Goal: Information Seeking & Learning: Learn about a topic

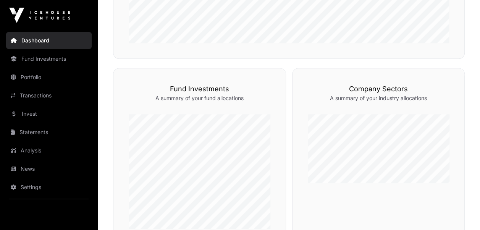
scroll to position [321, 0]
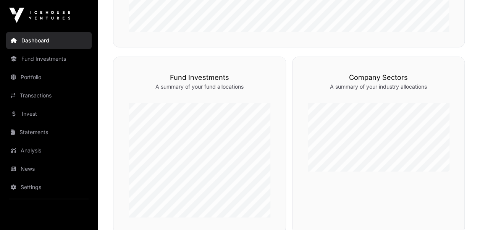
click at [31, 112] on link "Invest" at bounding box center [49, 113] width 86 height 17
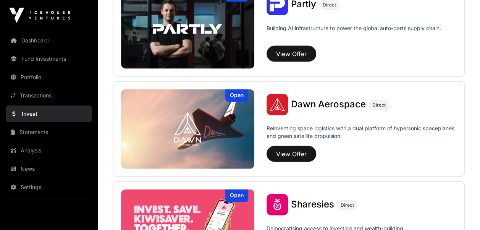
scroll to position [820, 0]
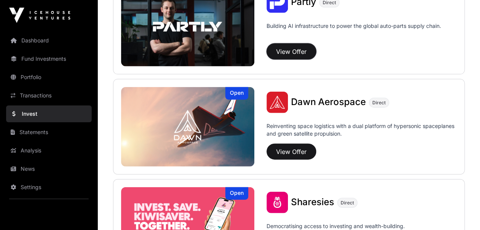
click at [289, 50] on button "View Offer" at bounding box center [292, 52] width 50 height 16
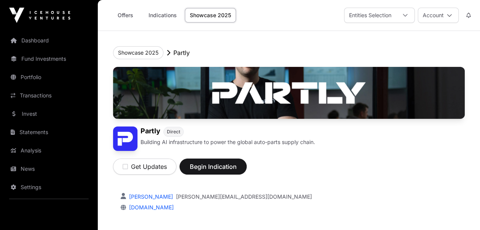
click at [288, 50] on div "Showcase 2025 Partly" at bounding box center [289, 52] width 352 height 13
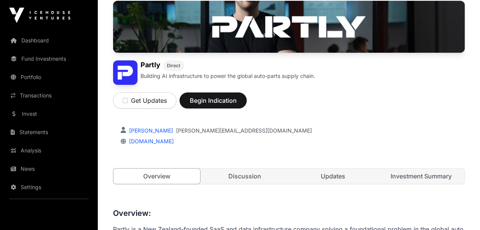
scroll to position [63, 0]
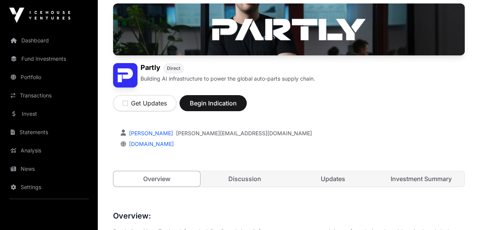
click at [431, 180] on link "Investment Summary" at bounding box center [421, 178] width 87 height 15
click at [431, 180] on link "Investment Summary" at bounding box center [420, 179] width 87 height 16
click at [426, 175] on link "Investment Summary" at bounding box center [420, 179] width 87 height 16
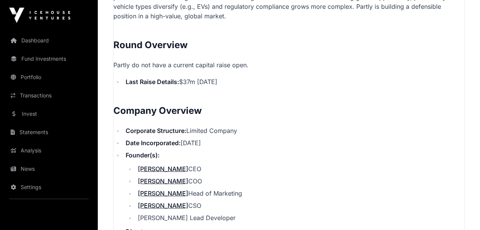
scroll to position [741, 0]
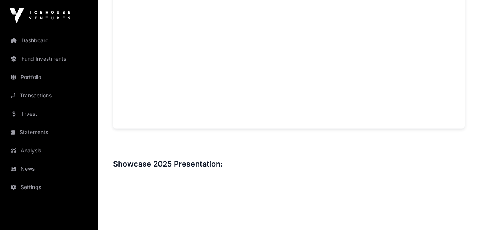
scroll to position [63, 0]
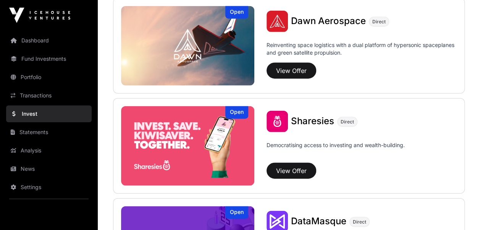
scroll to position [909, 0]
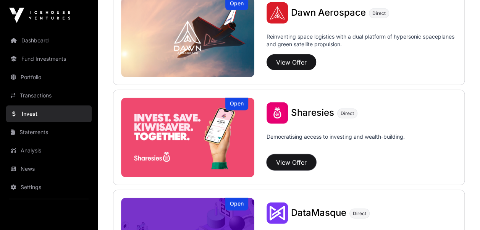
click at [288, 158] on button "View Offer" at bounding box center [292, 162] width 50 height 16
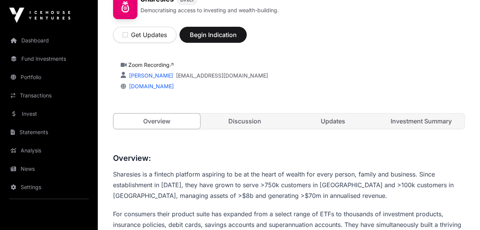
scroll to position [104, 0]
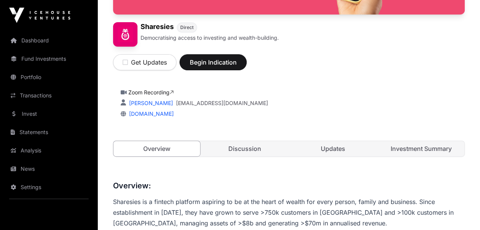
click at [419, 141] on link "Investment Summary" at bounding box center [421, 148] width 87 height 15
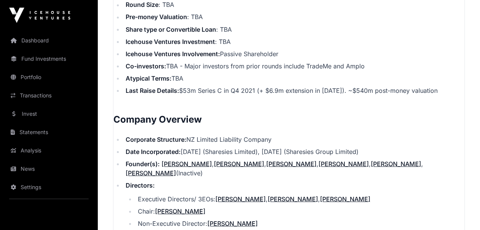
scroll to position [708, 0]
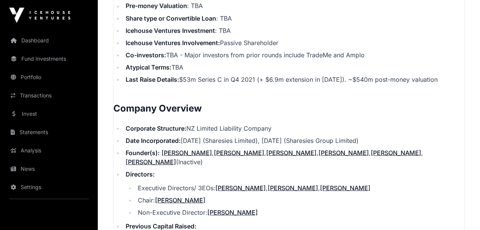
click at [418, 133] on li "Corporate Structure: NZ Limited Liability Company" at bounding box center [293, 127] width 341 height 9
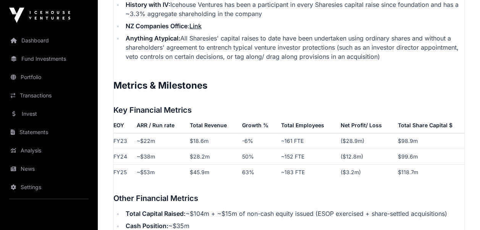
scroll to position [1220, 0]
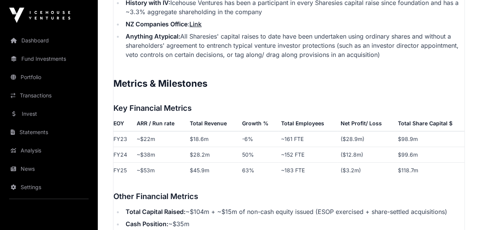
click at [418, 135] on td "$98.9m" at bounding box center [430, 139] width 70 height 16
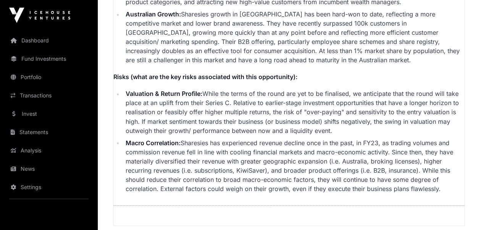
scroll to position [2048, 0]
